Goal: Task Accomplishment & Management: Use online tool/utility

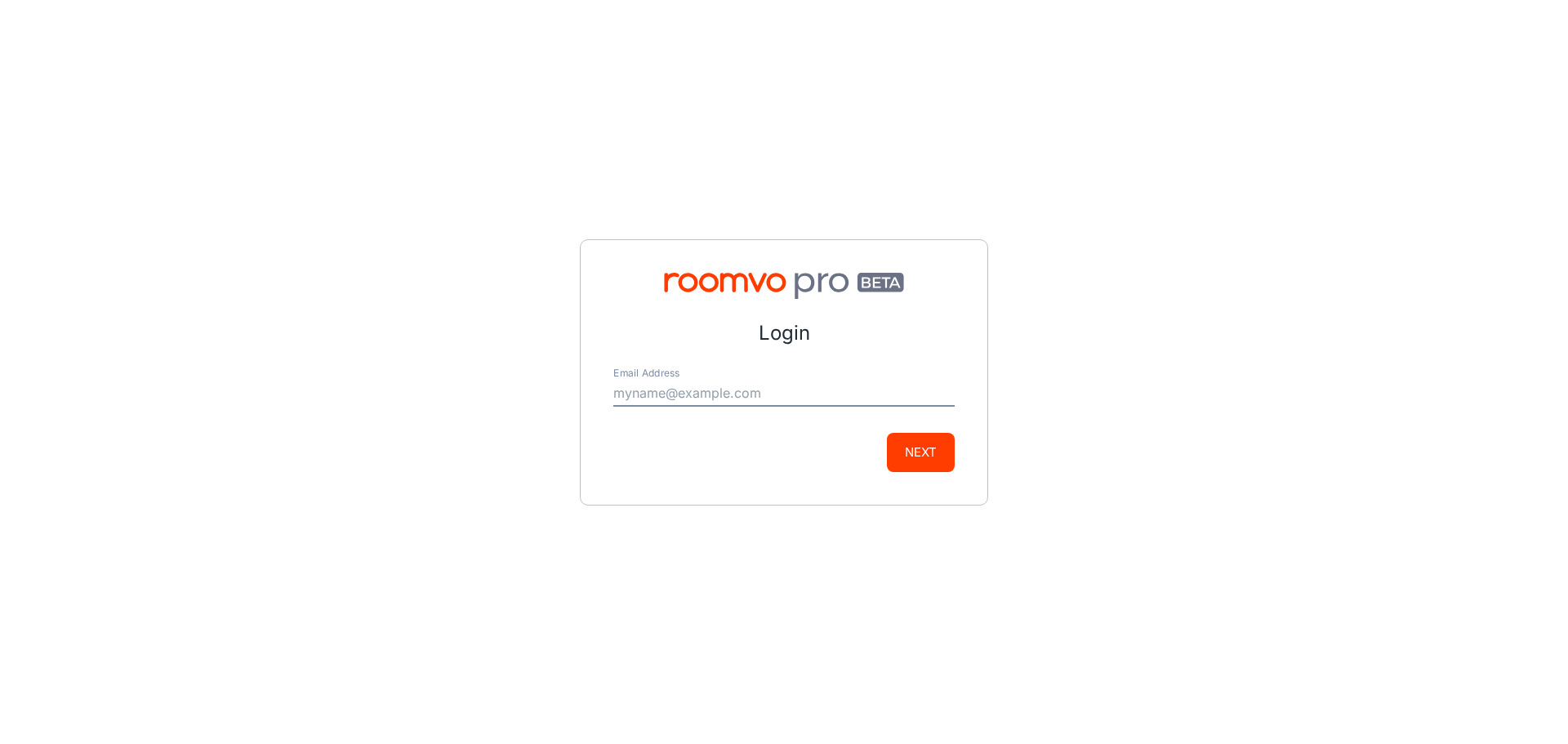
click at [752, 398] on input "Email Address" at bounding box center [784, 394] width 342 height 26
type input "[PERSON_NAME][EMAIL_ADDRESS][DOMAIN_NAME]"
click at [932, 459] on button "Next" at bounding box center [921, 452] width 68 height 39
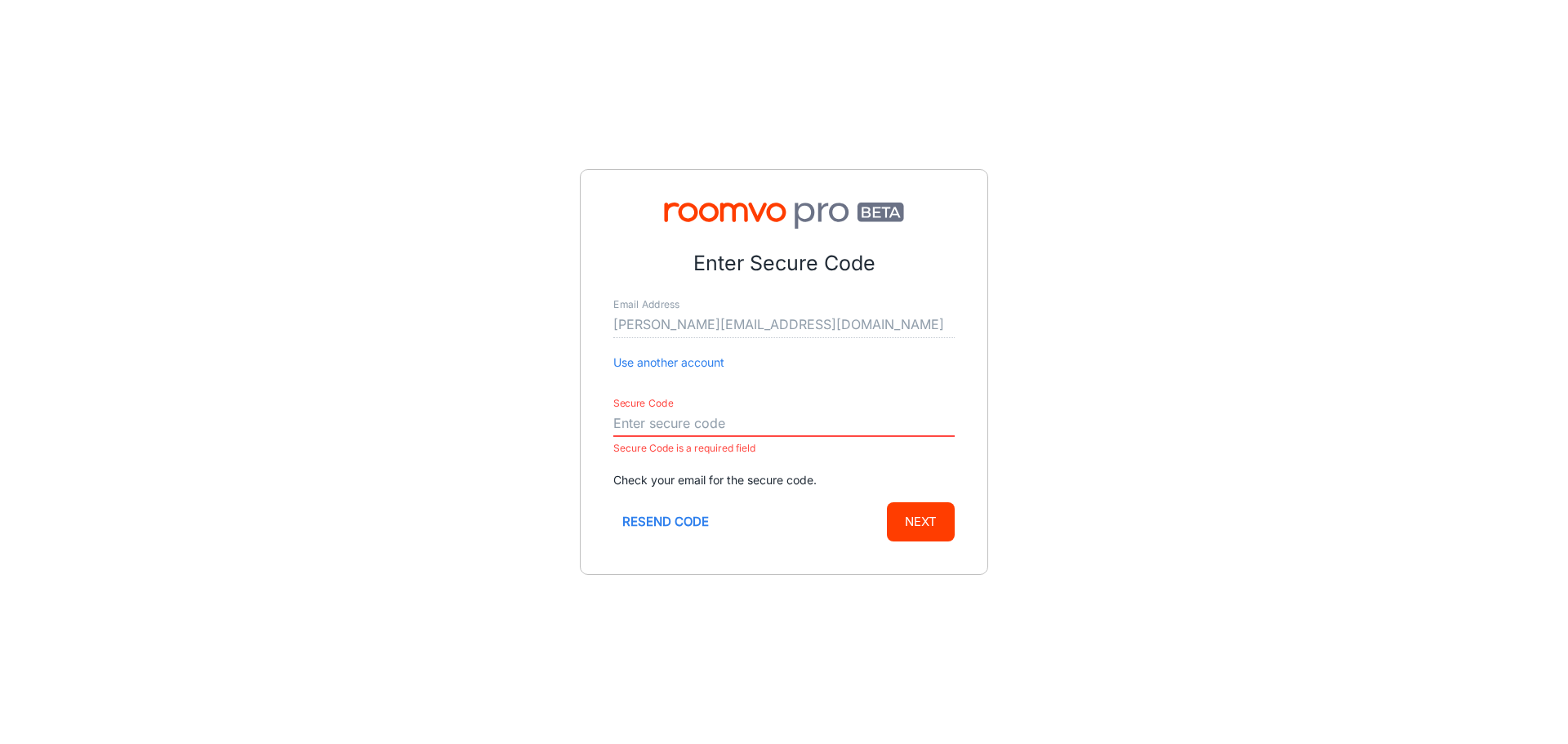
click at [670, 419] on input "Secure Code" at bounding box center [784, 423] width 342 height 26
paste input "730365"
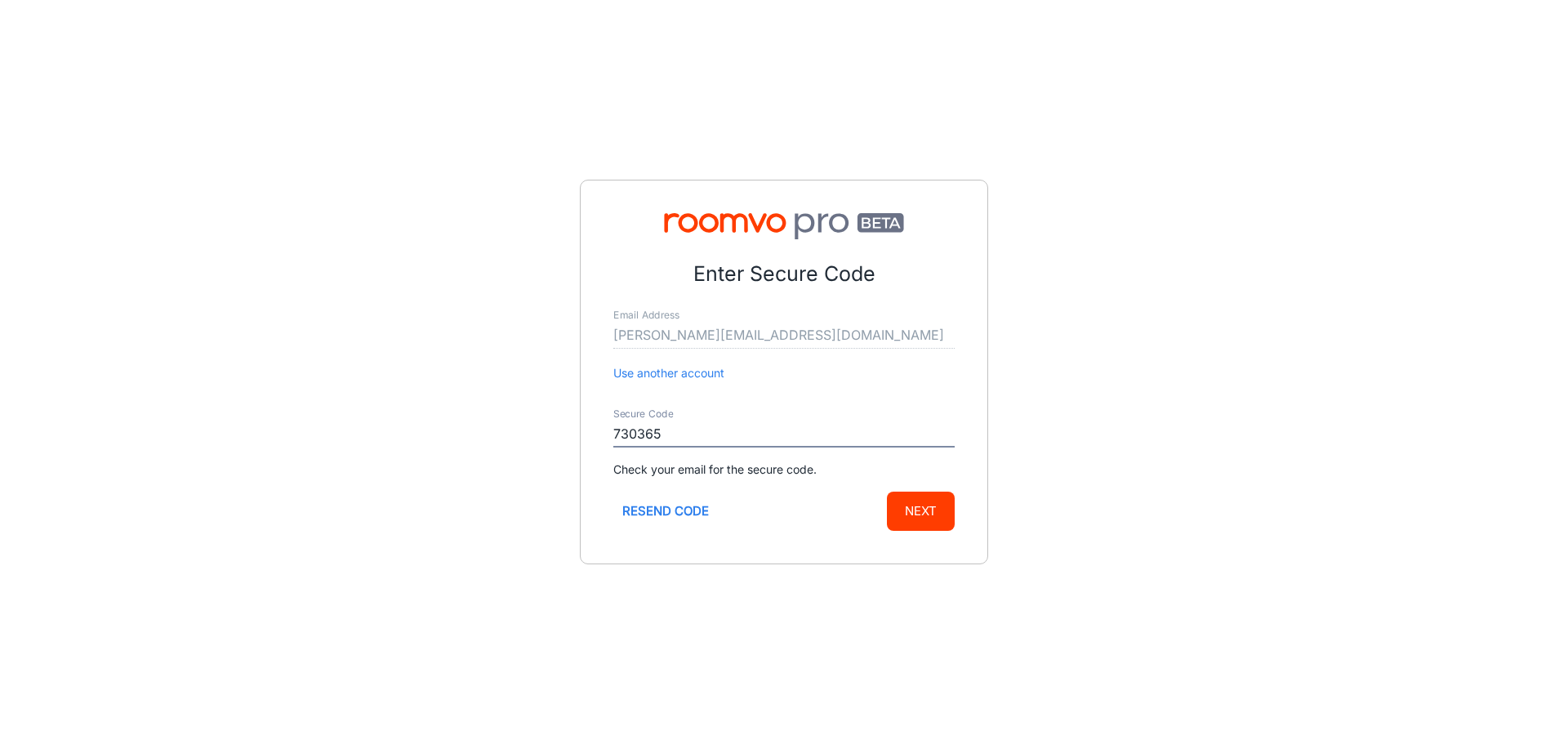
type input "730365"
click at [923, 519] on button "Next" at bounding box center [921, 510] width 68 height 39
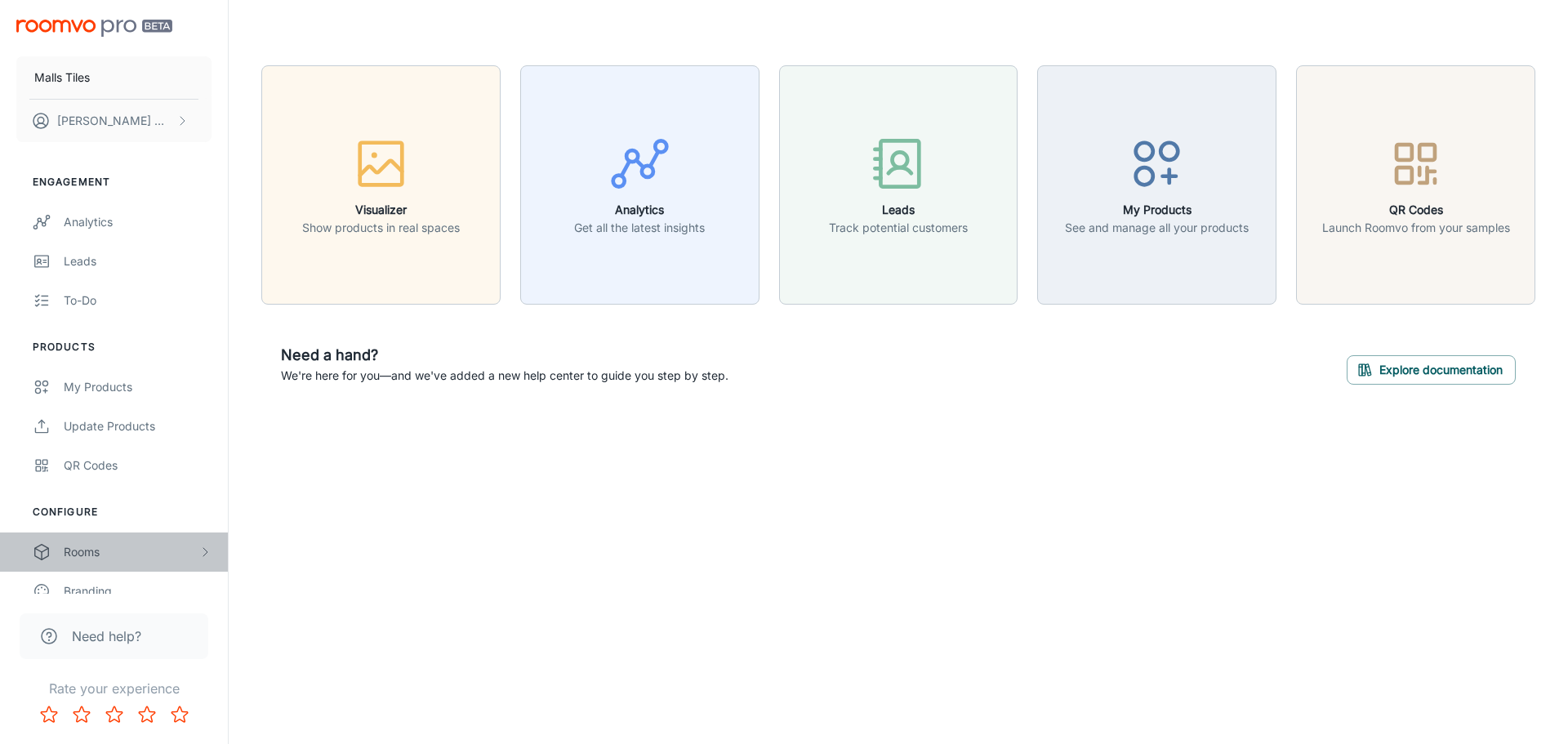
click at [125, 554] on div "Rooms" at bounding box center [130, 551] width 135 height 18
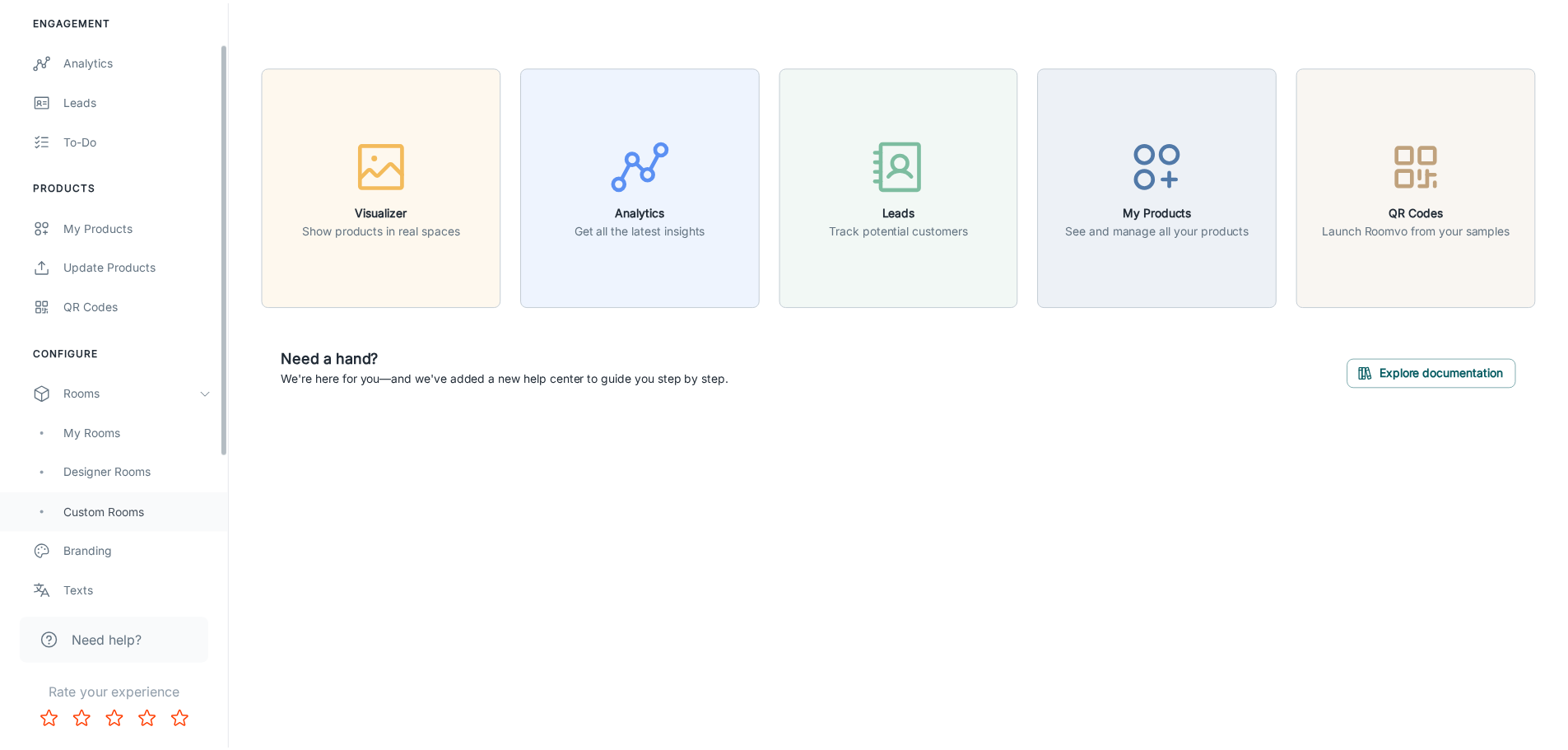
scroll to position [165, 0]
click at [157, 467] on div "Designer Rooms" at bounding box center [138, 471] width 149 height 18
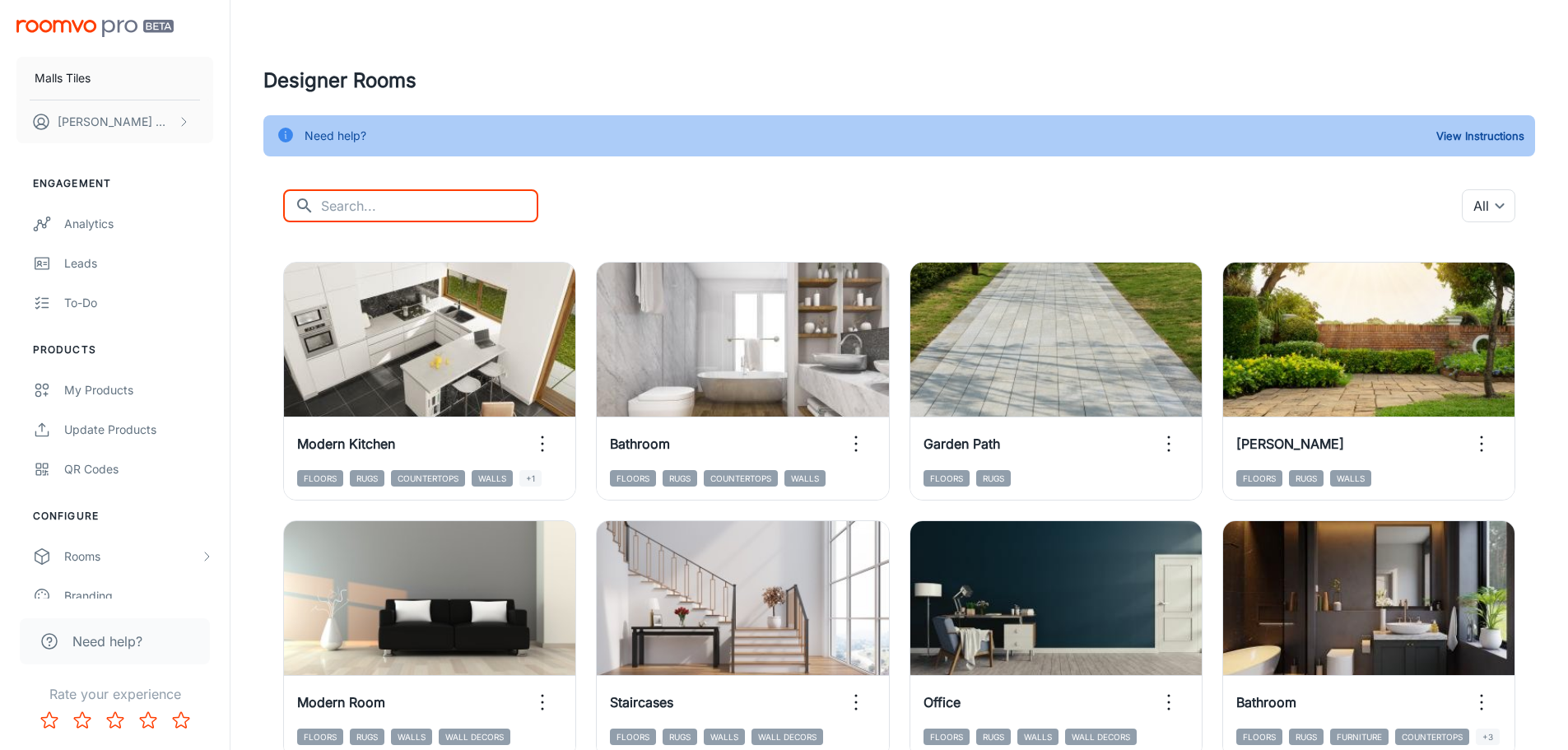
click at [446, 203] on input "text" at bounding box center [429, 206] width 217 height 33
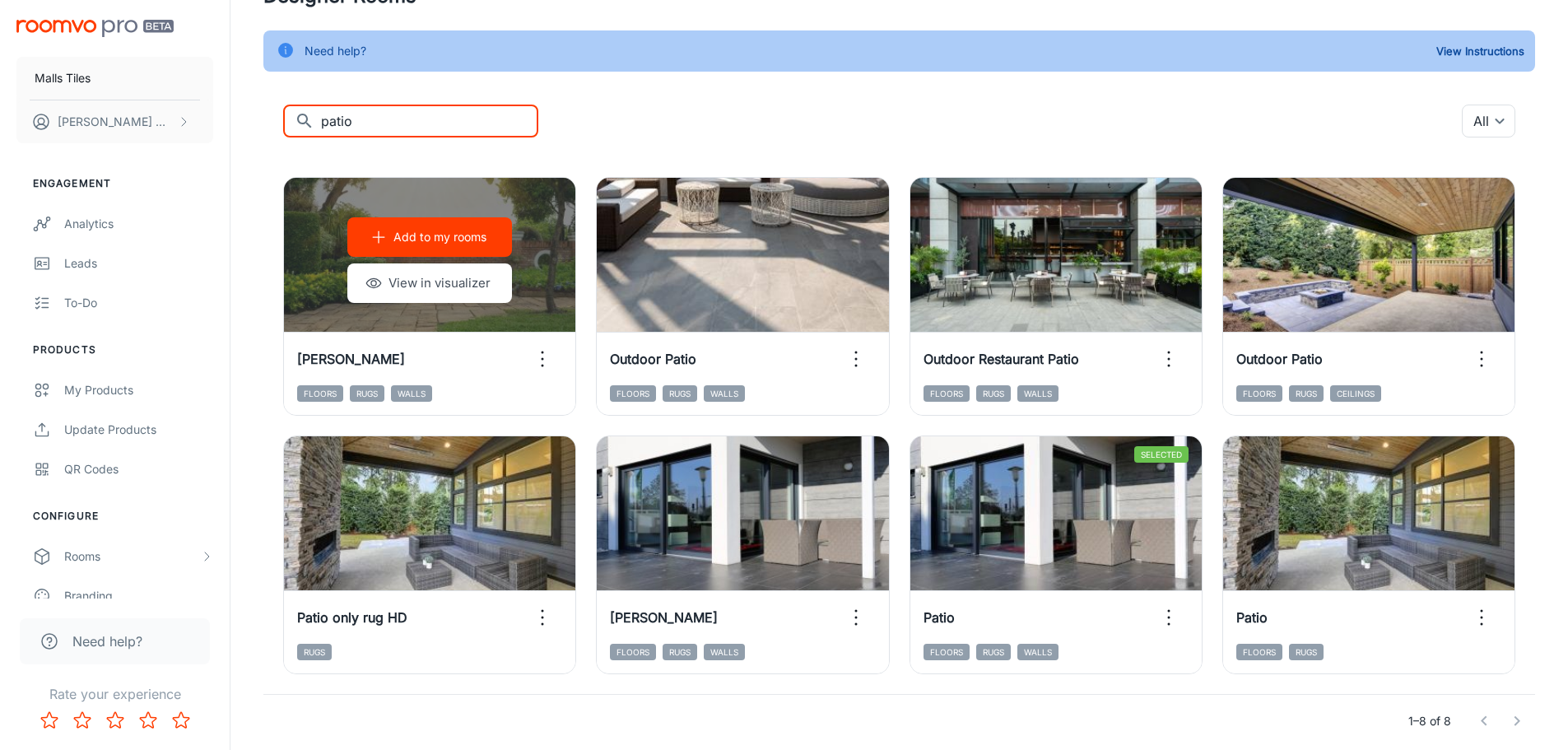
scroll to position [66, 0]
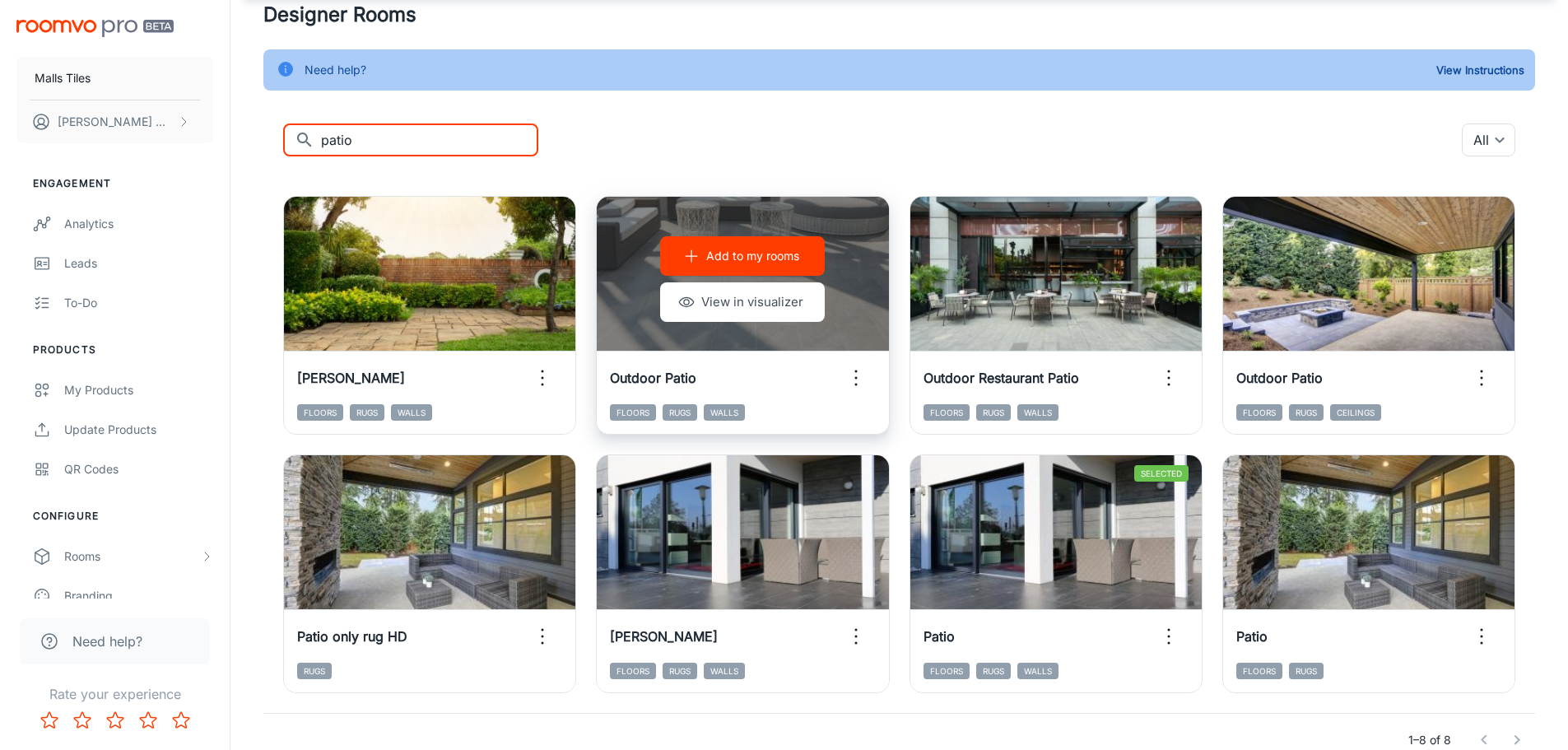
type input "patio"
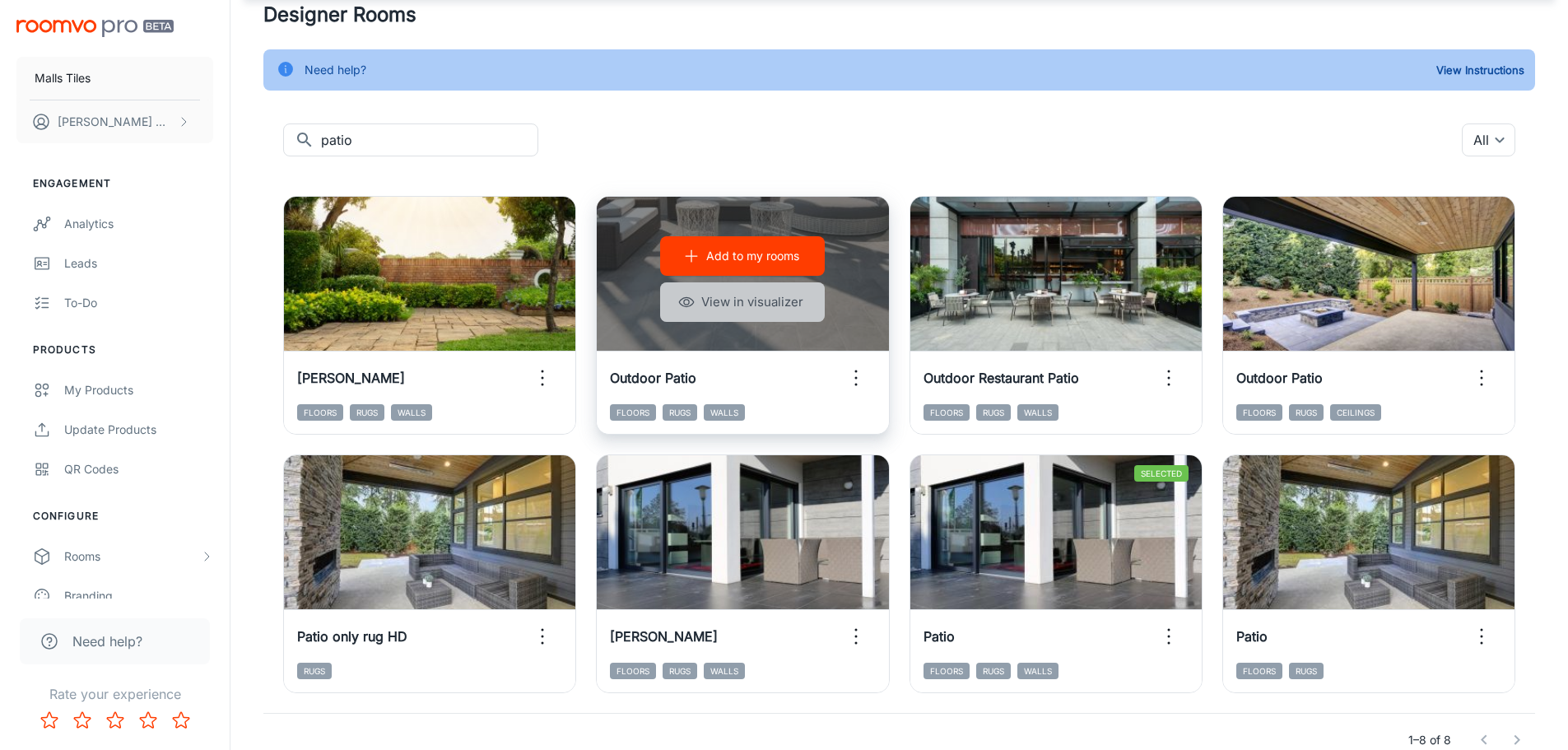
click at [678, 294] on button "View in visualizer" at bounding box center [742, 301] width 165 height 39
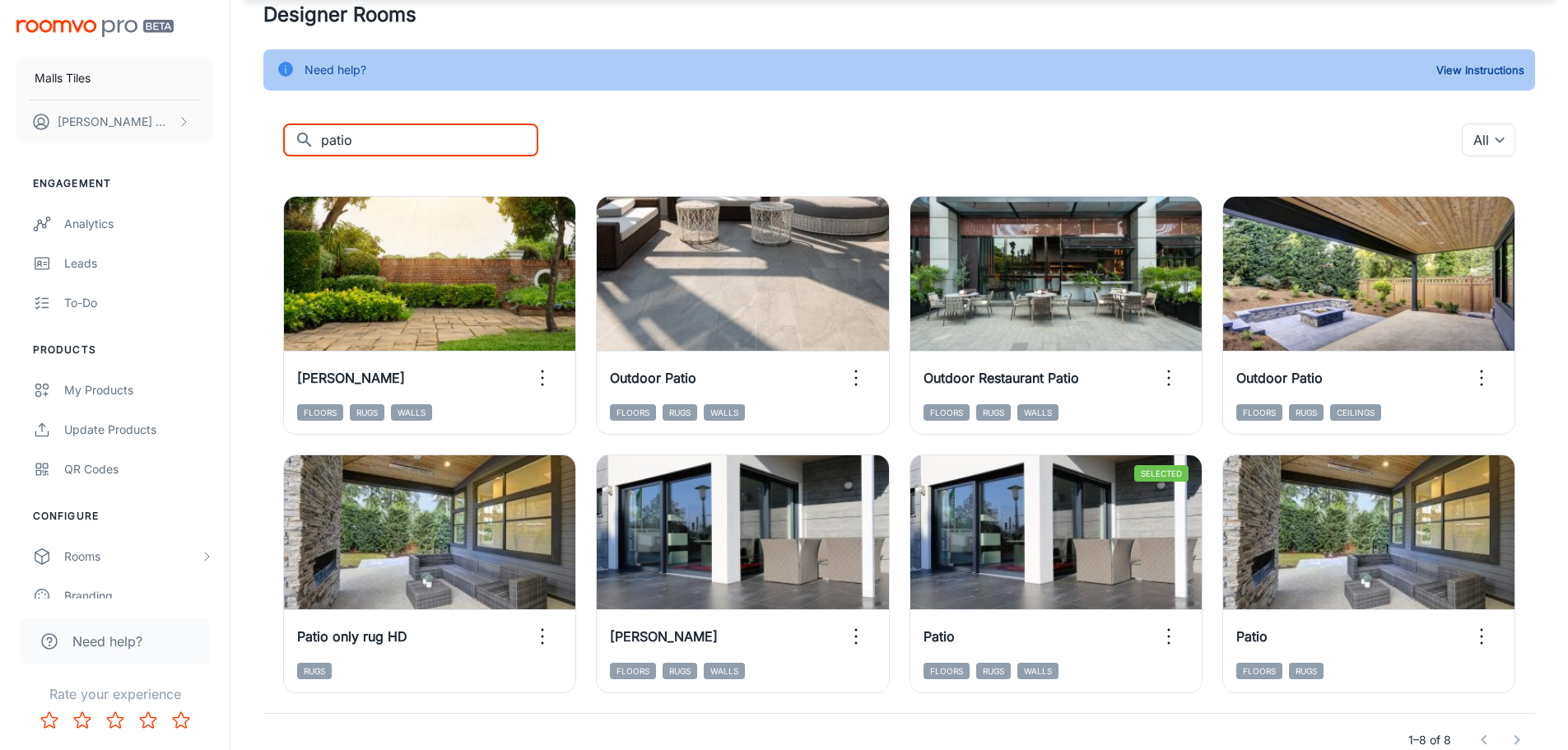
drag, startPoint x: 486, startPoint y: 138, endPoint x: 310, endPoint y: 138, distance: 176.0
click at [310, 138] on div "​ patio ​" at bounding box center [410, 140] width 255 height 33
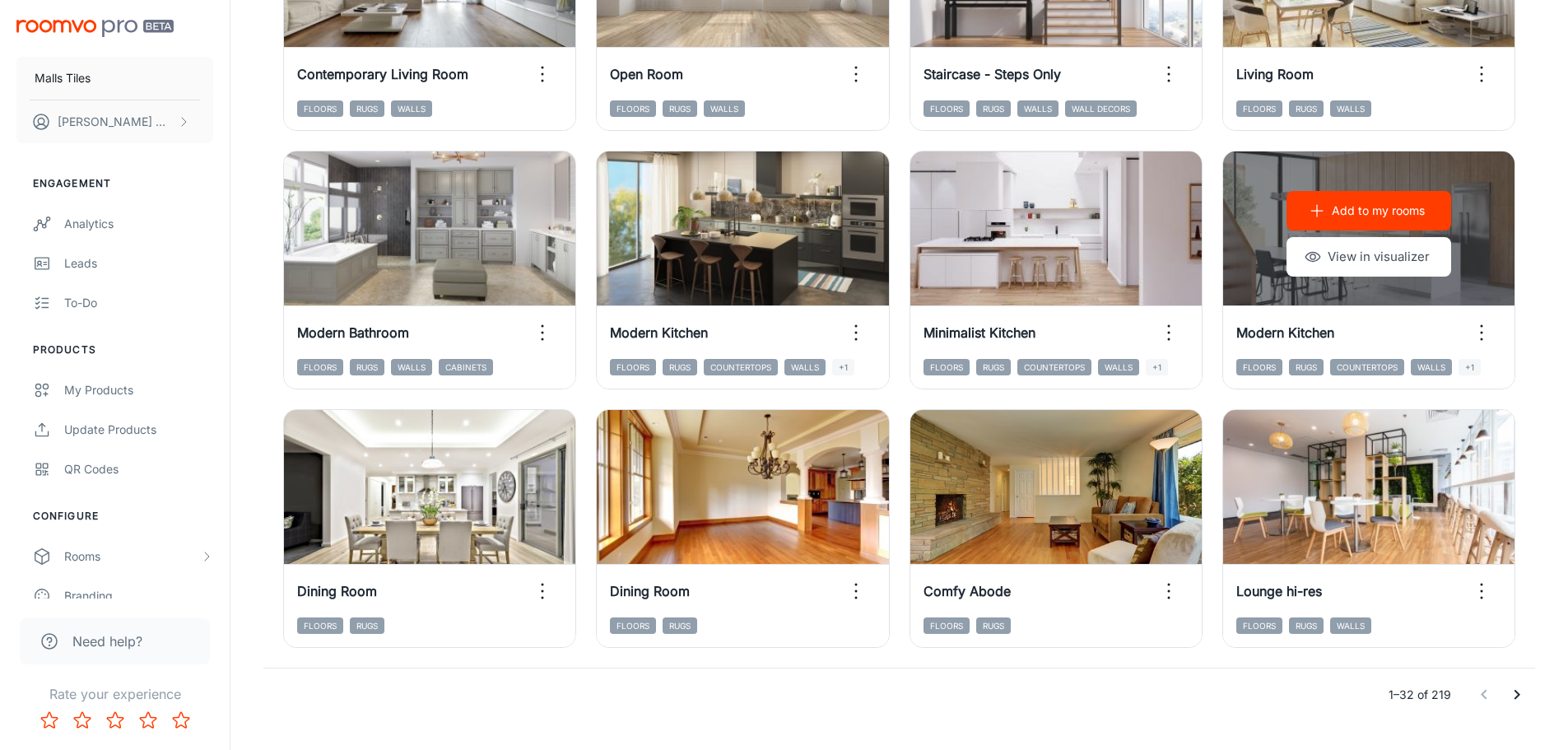
scroll to position [1698, 0]
